Goal: Information Seeking & Learning: Learn about a topic

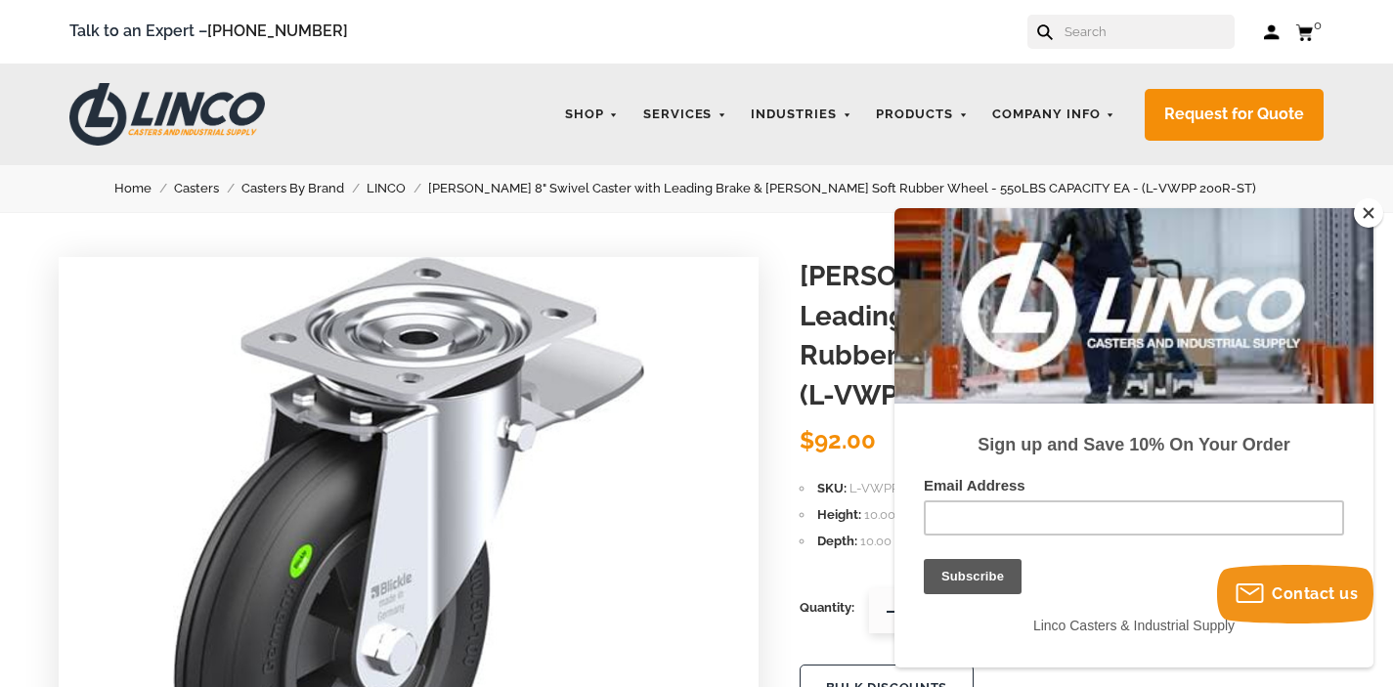
click at [1367, 228] on div at bounding box center [1133, 305] width 479 height 195
click at [1370, 217] on button "Close" at bounding box center [1368, 212] width 29 height 29
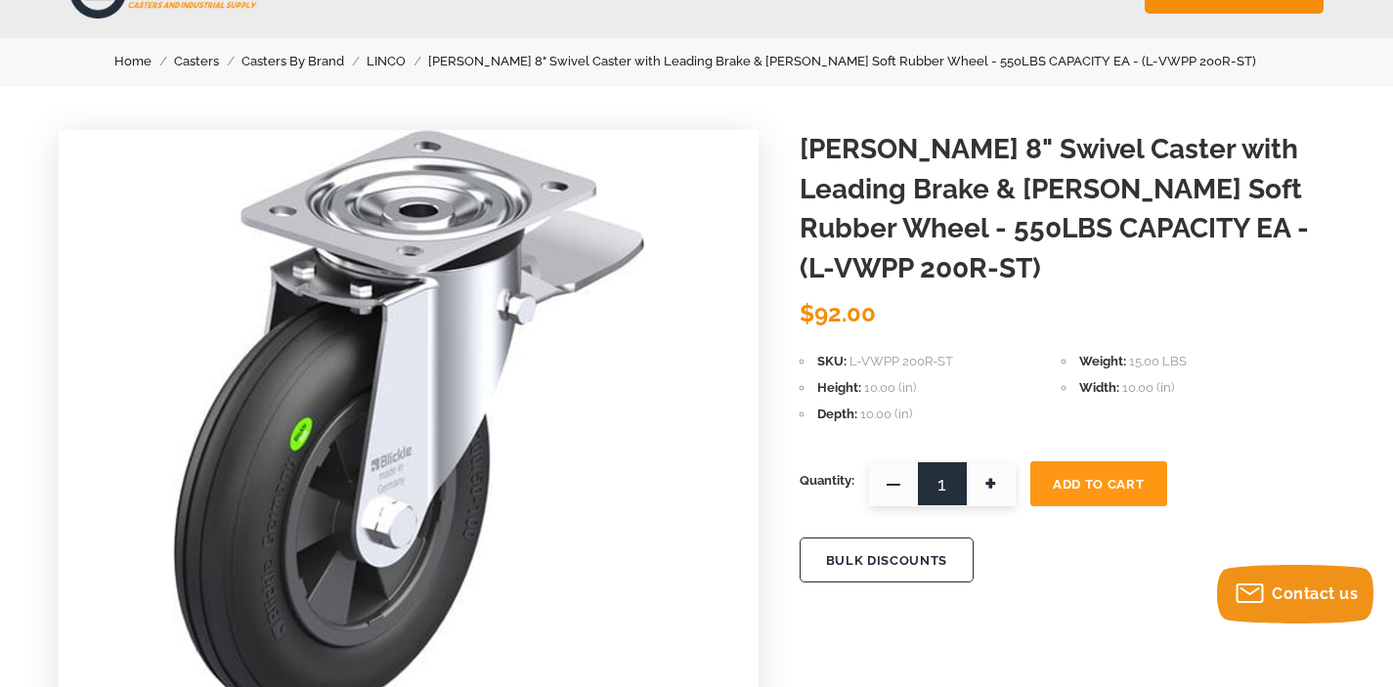
scroll to position [71, 0]
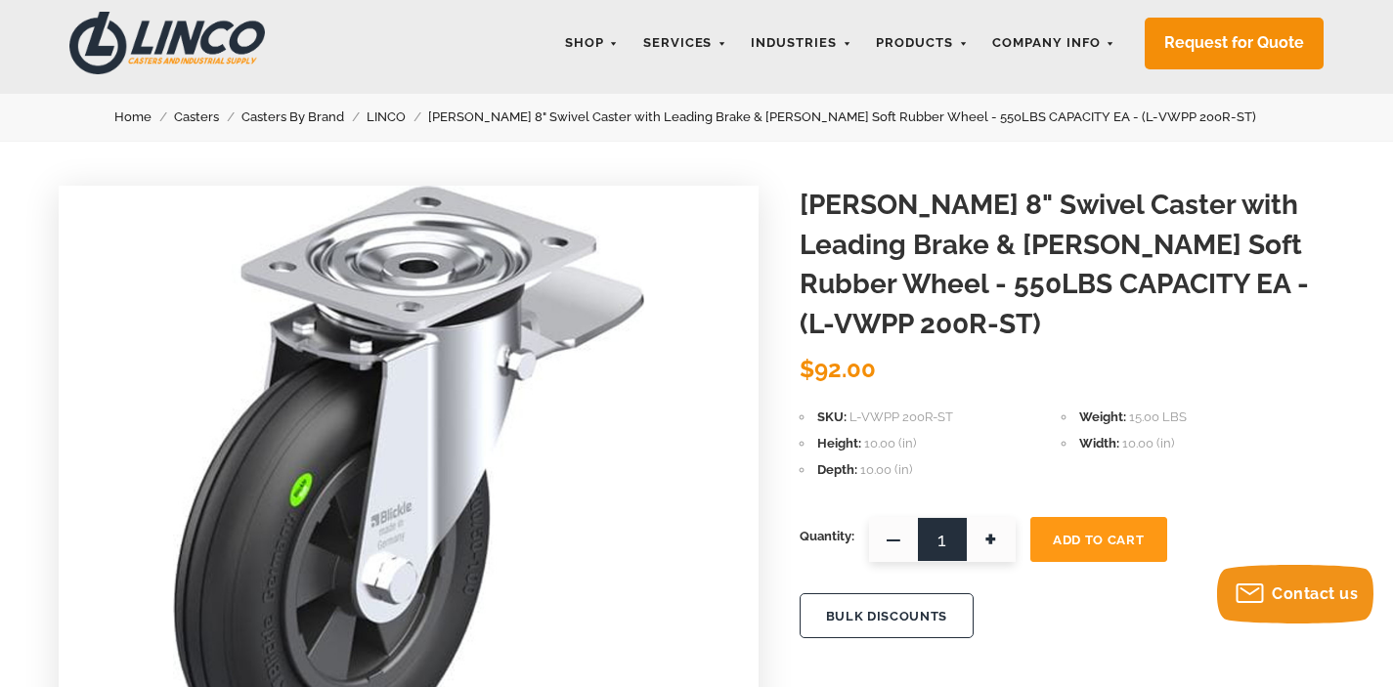
click at [428, 118] on link "LINCO" at bounding box center [398, 118] width 62 height 22
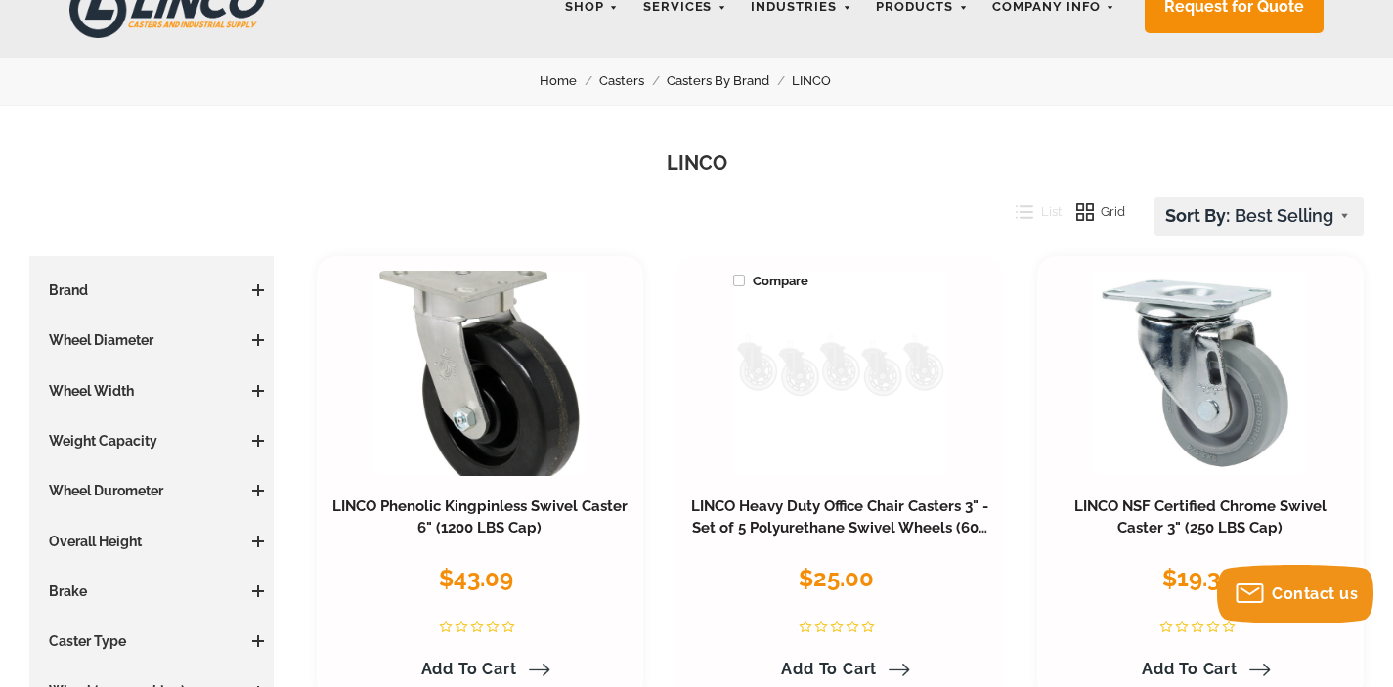
scroll to position [136, 0]
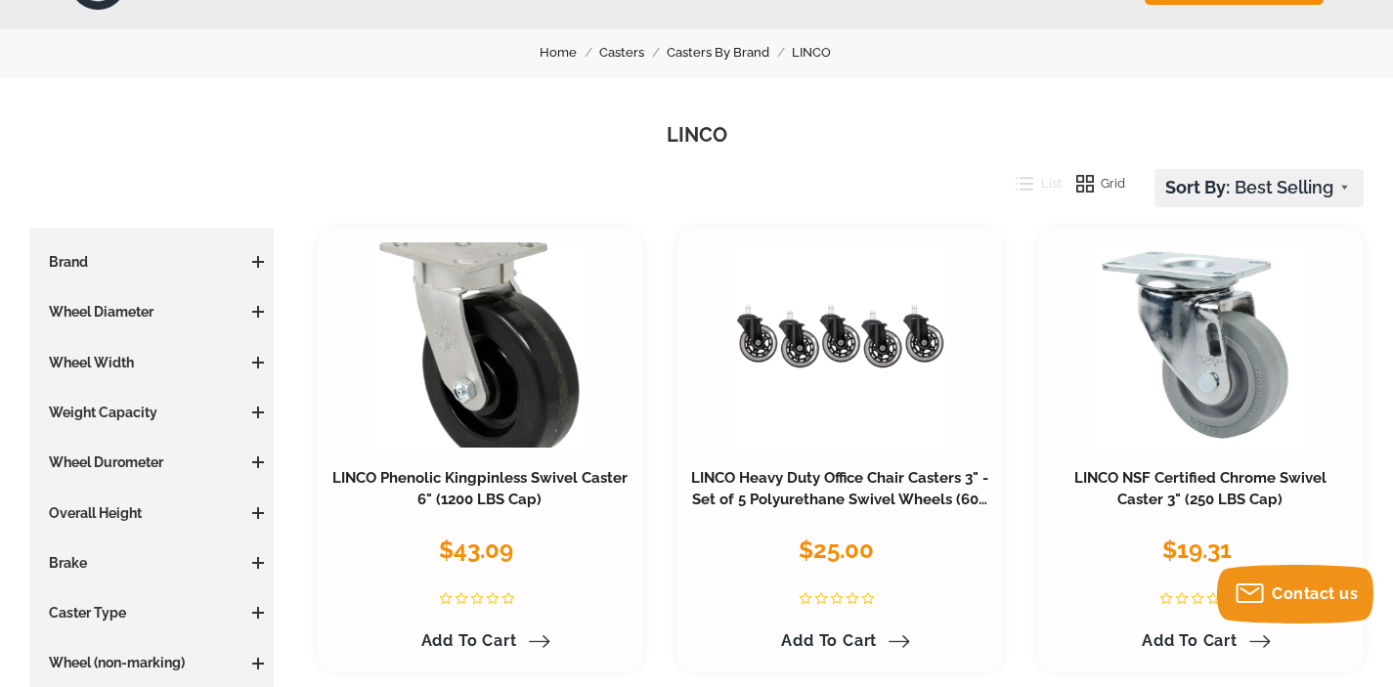
click at [255, 269] on h3 "Brand" at bounding box center [151, 262] width 225 height 20
click at [256, 262] on span at bounding box center [258, 262] width 12 height 2
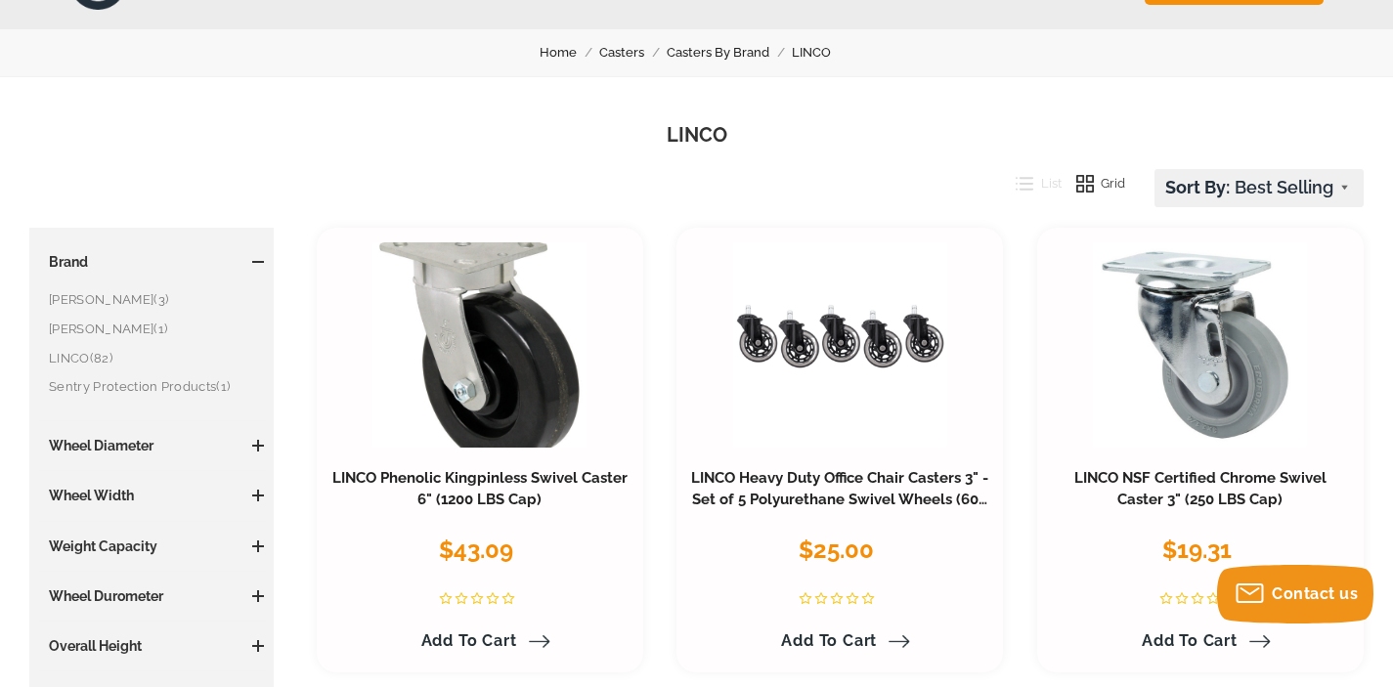
click at [65, 357] on link "LINCO (82)" at bounding box center [156, 359] width 215 height 22
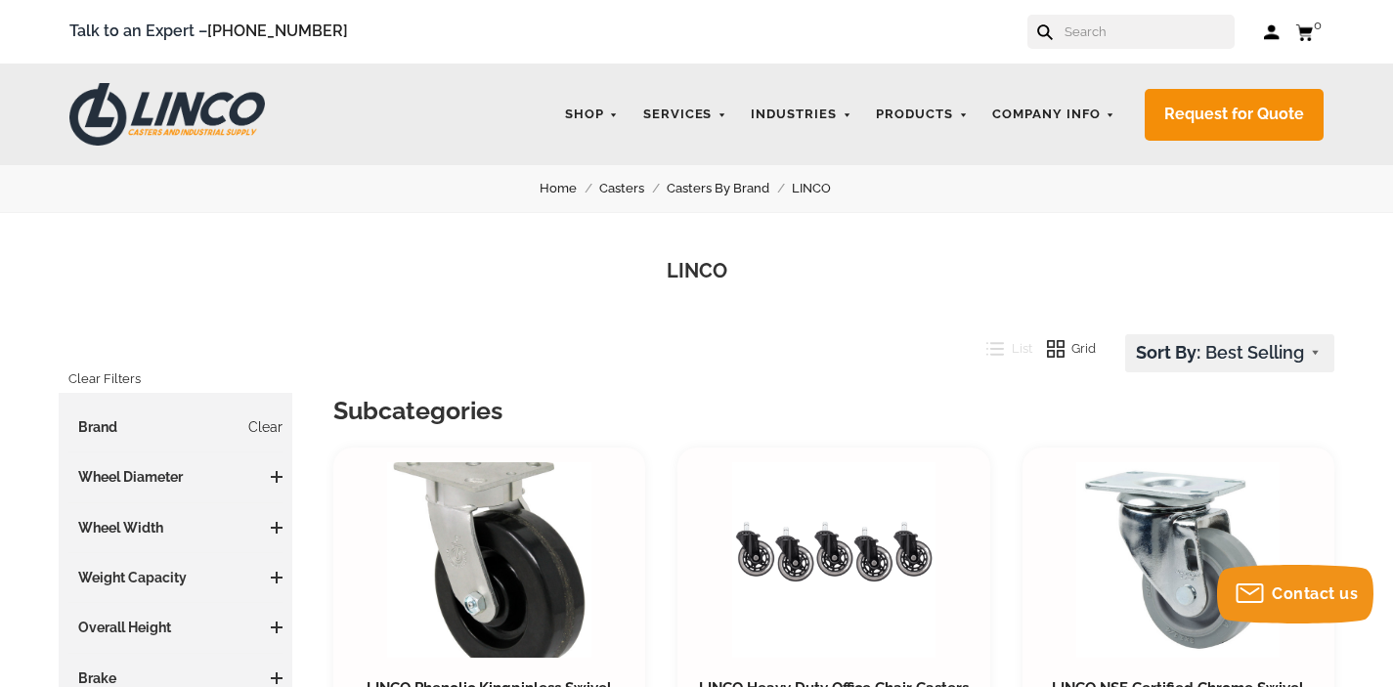
scroll to position [147, 0]
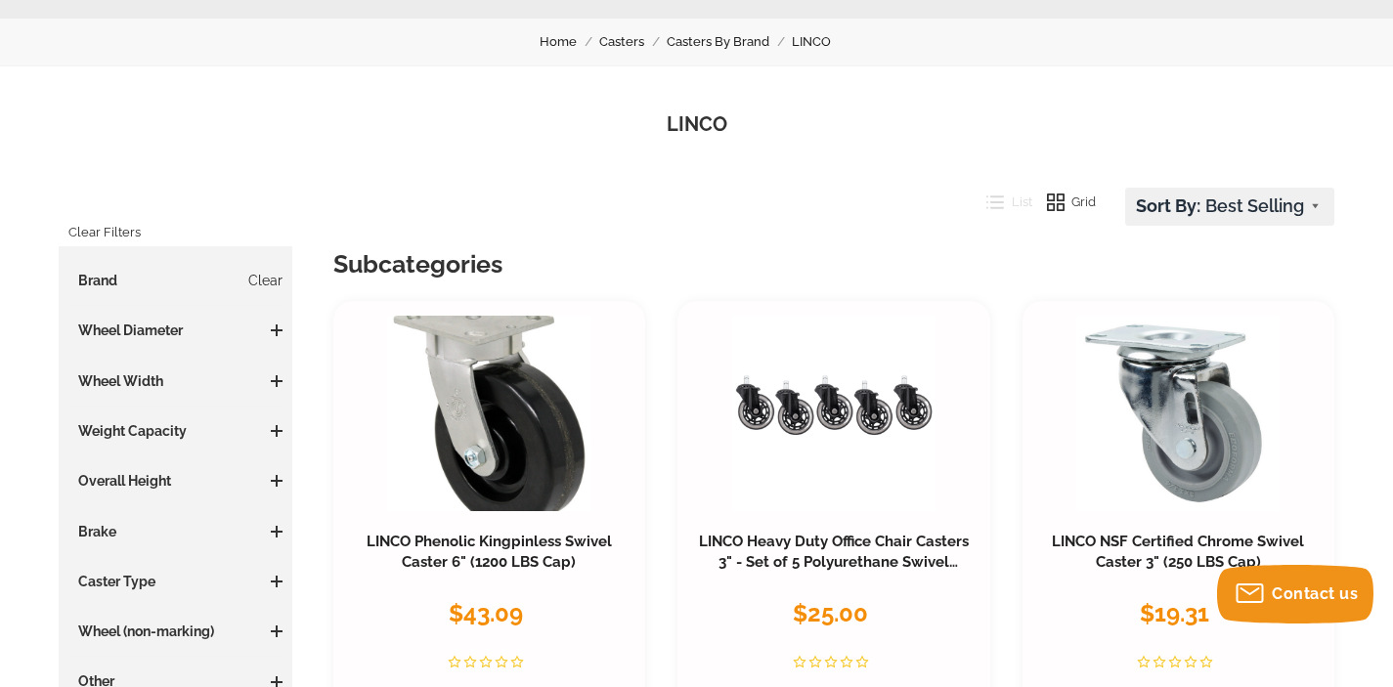
click at [171, 323] on h3 "Wheel Diameter" at bounding box center [175, 331] width 214 height 20
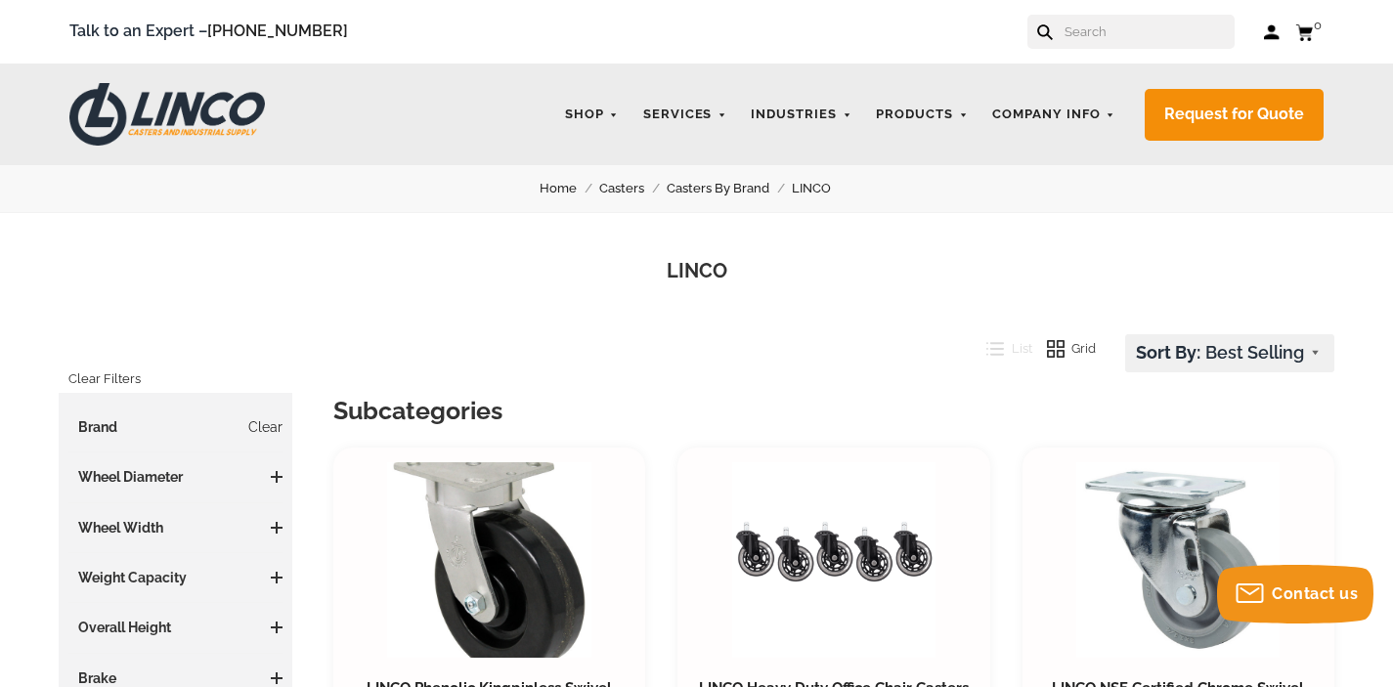
click at [272, 476] on span at bounding box center [277, 477] width 12 height 2
click at [89, 543] on link "3.01 - 4 Inches (9)" at bounding box center [180, 545] width 204 height 22
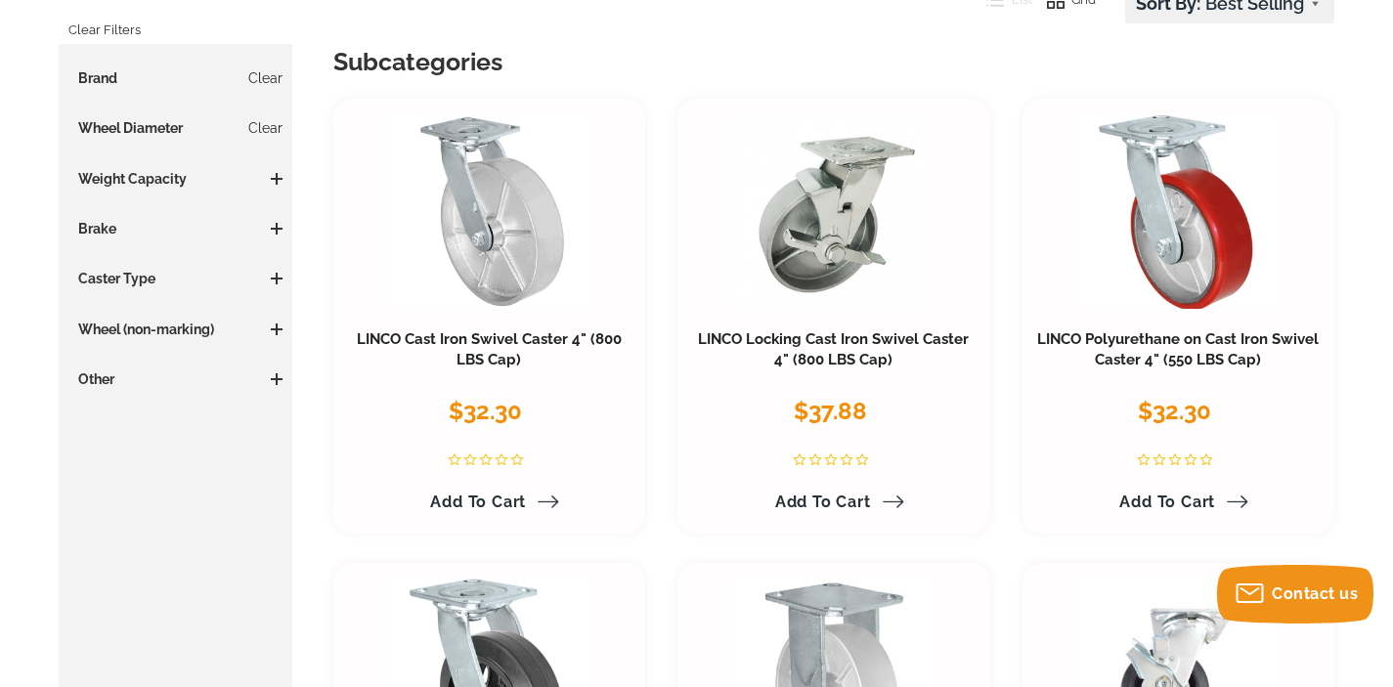
scroll to position [322, 0]
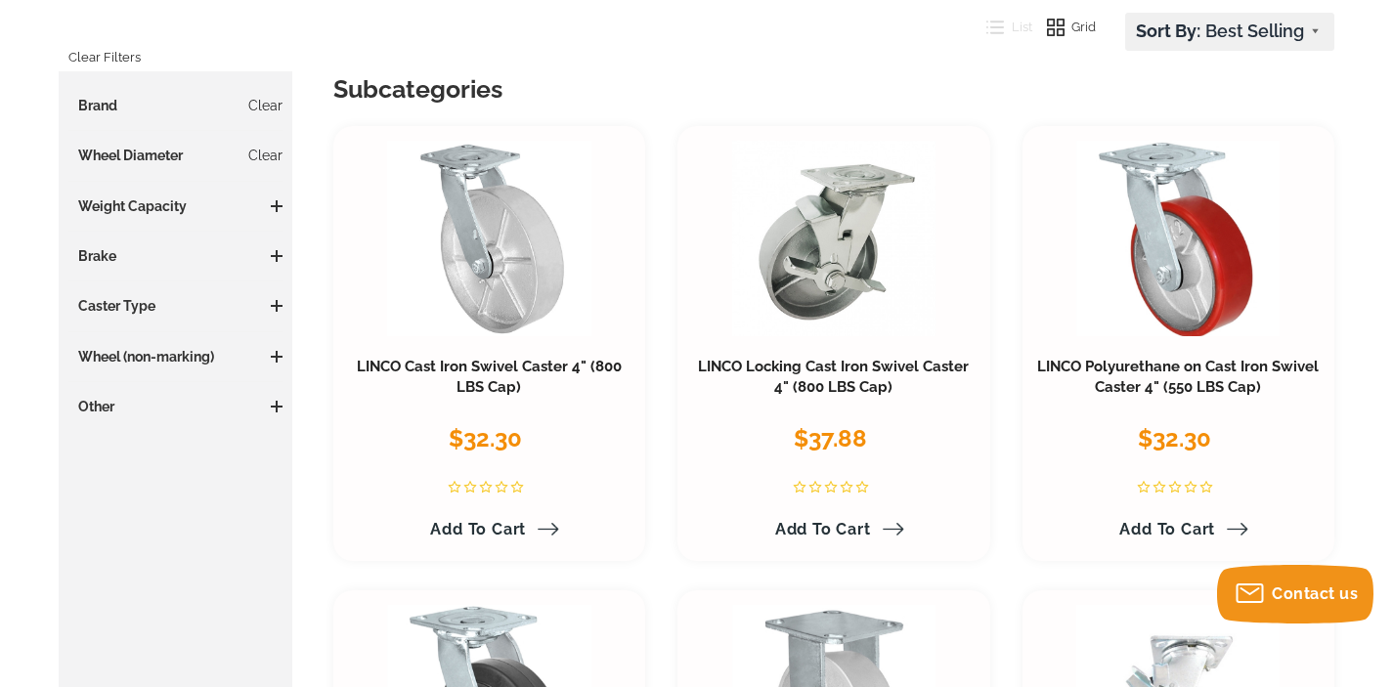
click at [275, 255] on span at bounding box center [277, 256] width 12 height 2
click at [639, 433] on div "Compare LINCO Cast Iron Swivel Caster 4" (800 LBS Cap) $32.30 Finish: Zinc Whee…" at bounding box center [489, 343] width 312 height 434
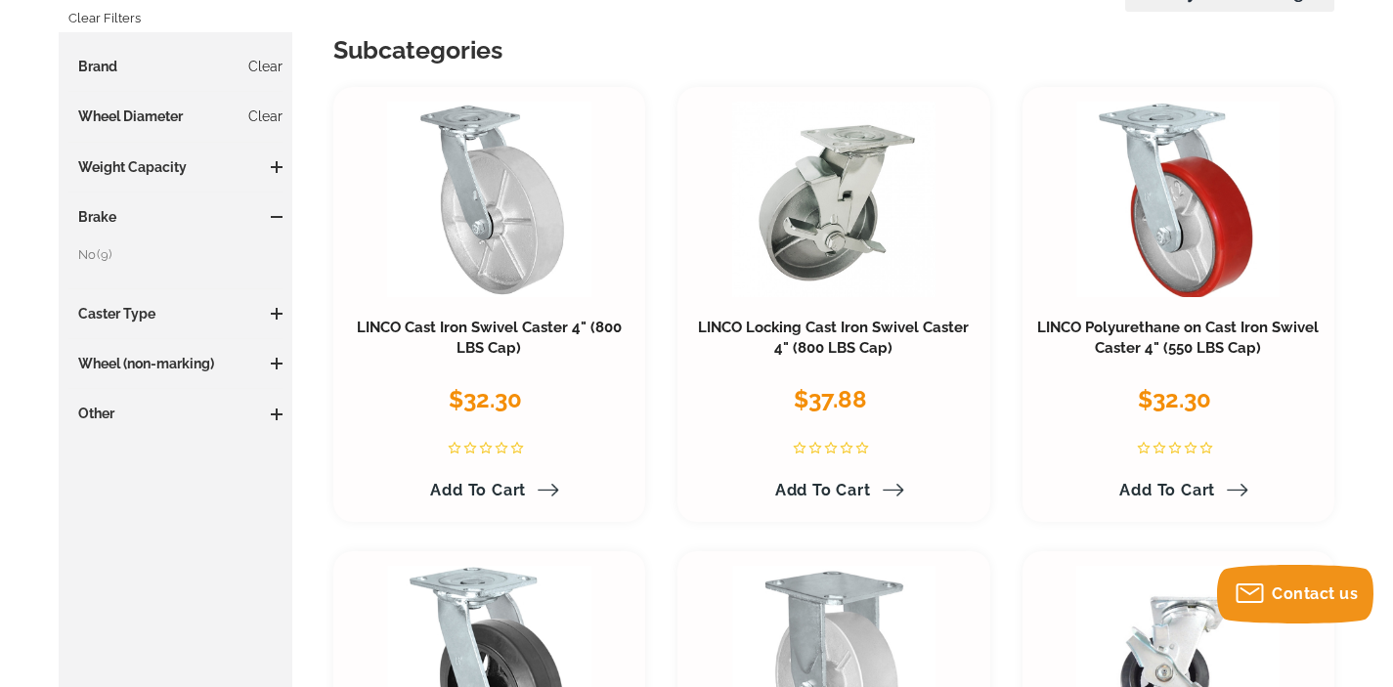
scroll to position [0, 0]
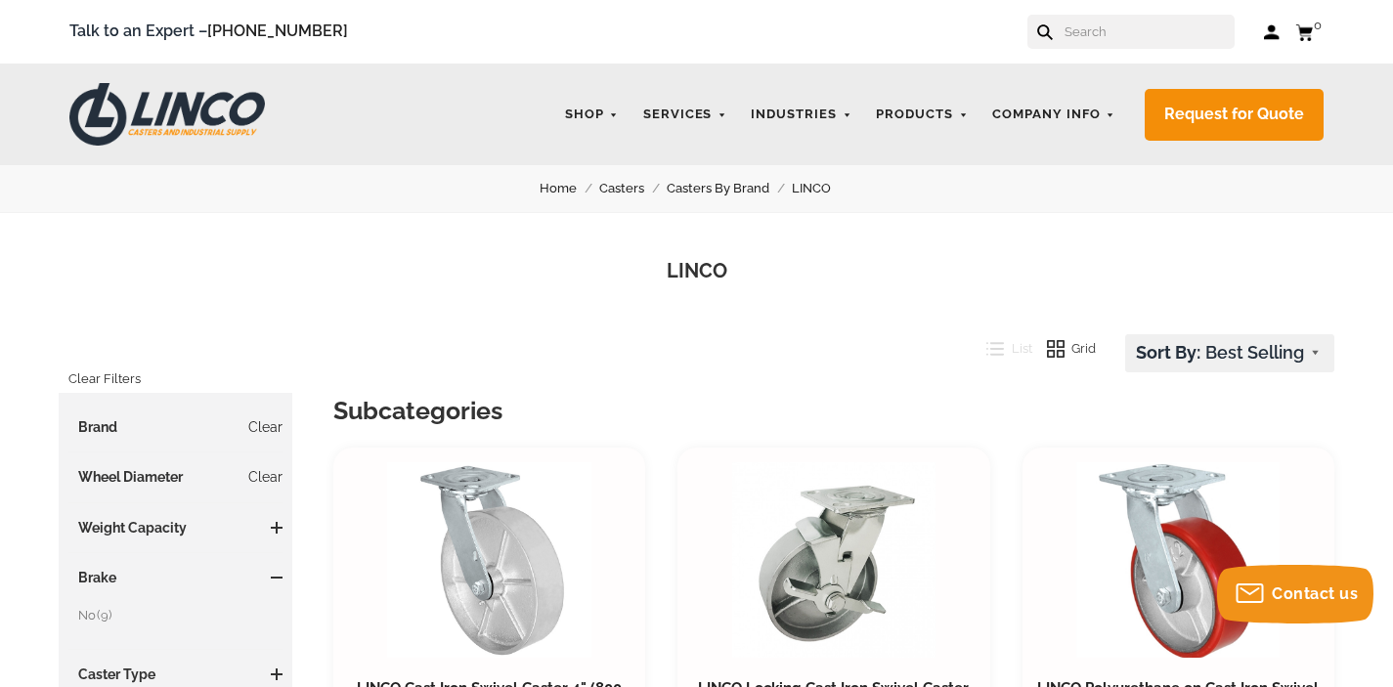
click at [160, 473] on h3 "Wheel Diameter Clear" at bounding box center [175, 477] width 214 height 20
click at [277, 483] on link "Clear" at bounding box center [265, 477] width 34 height 20
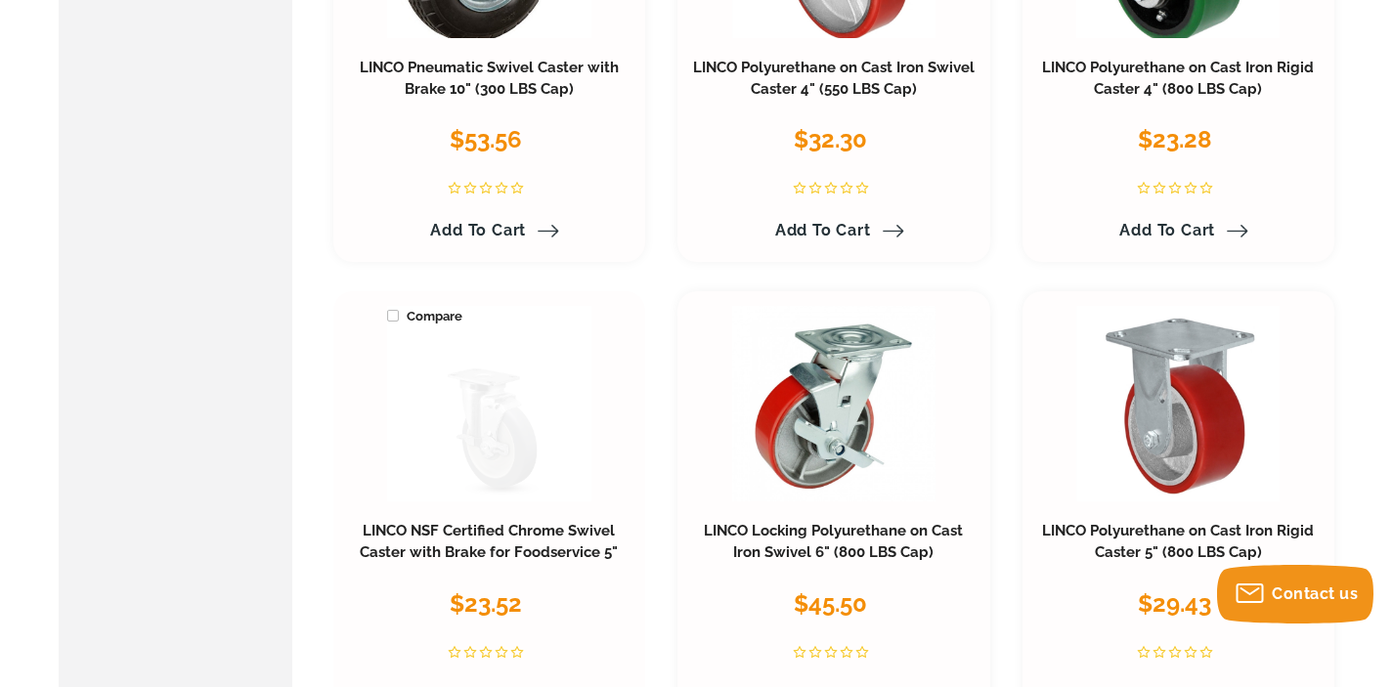
scroll to position [5874, 0]
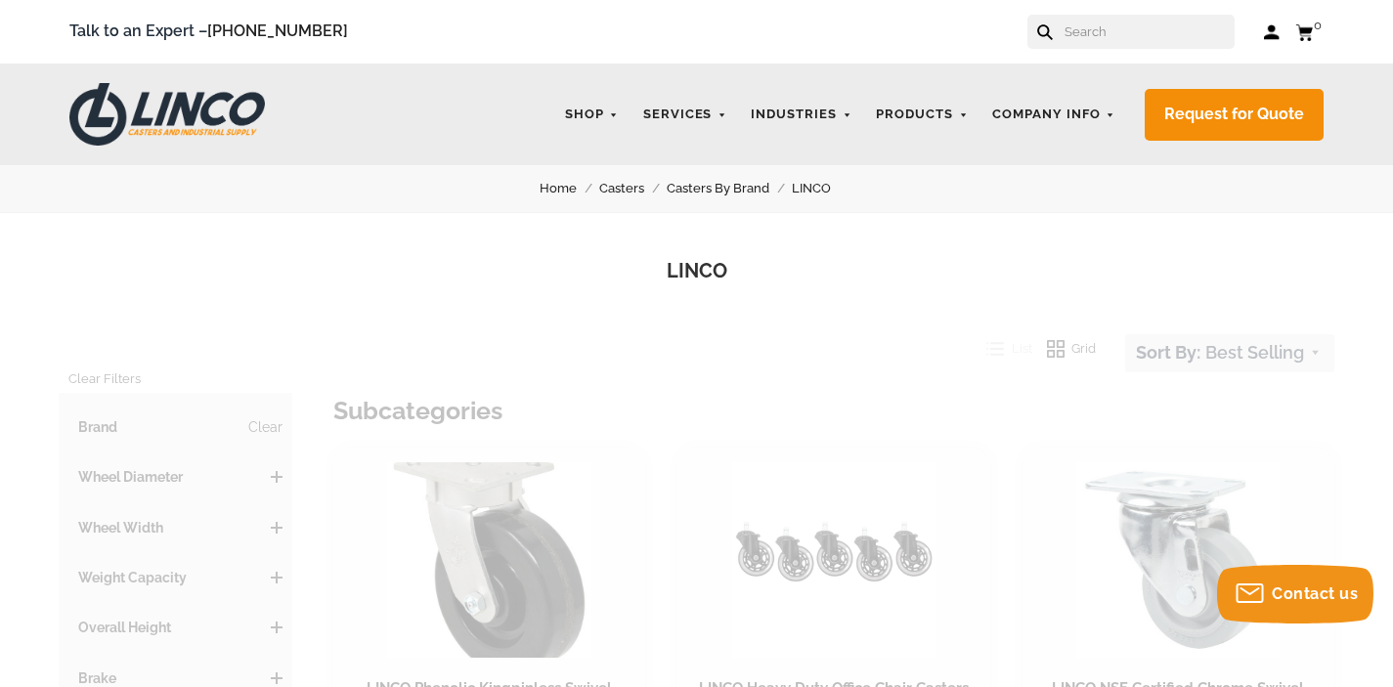
scroll to position [136, 0]
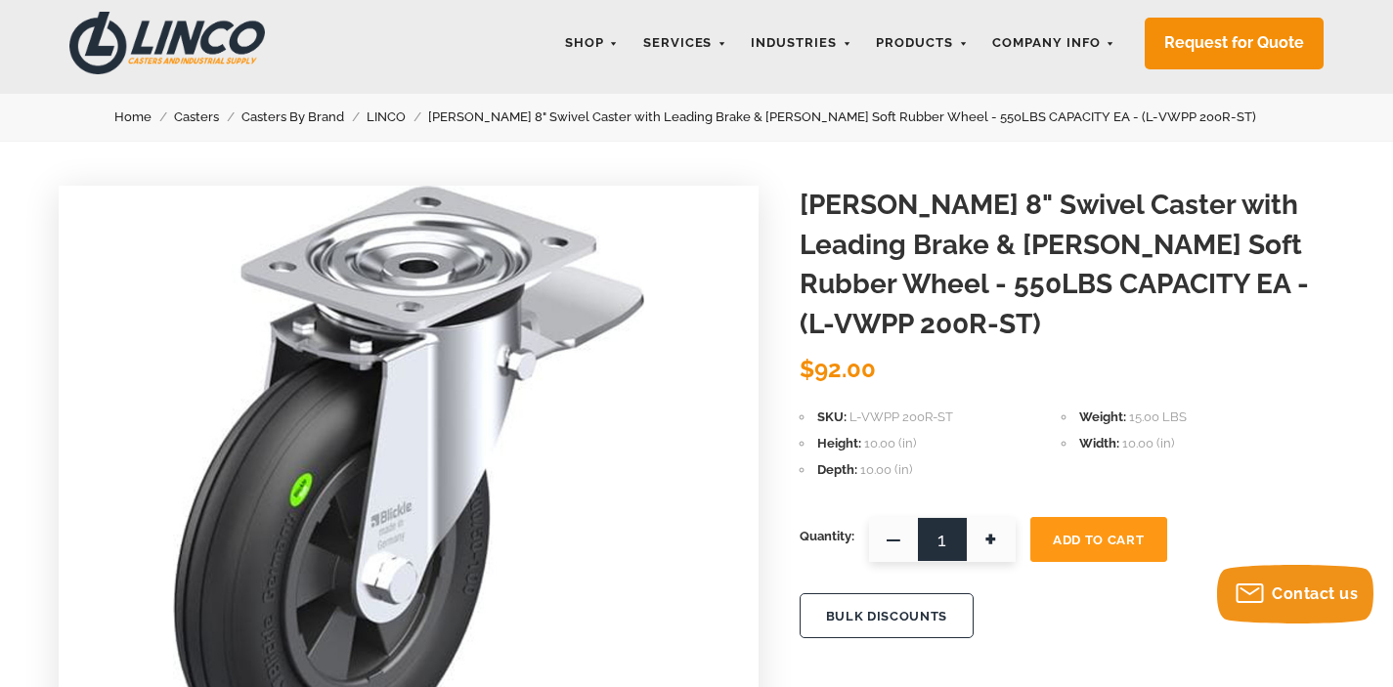
scroll to position [234, 0]
